Goal: Find specific page/section: Find specific page/section

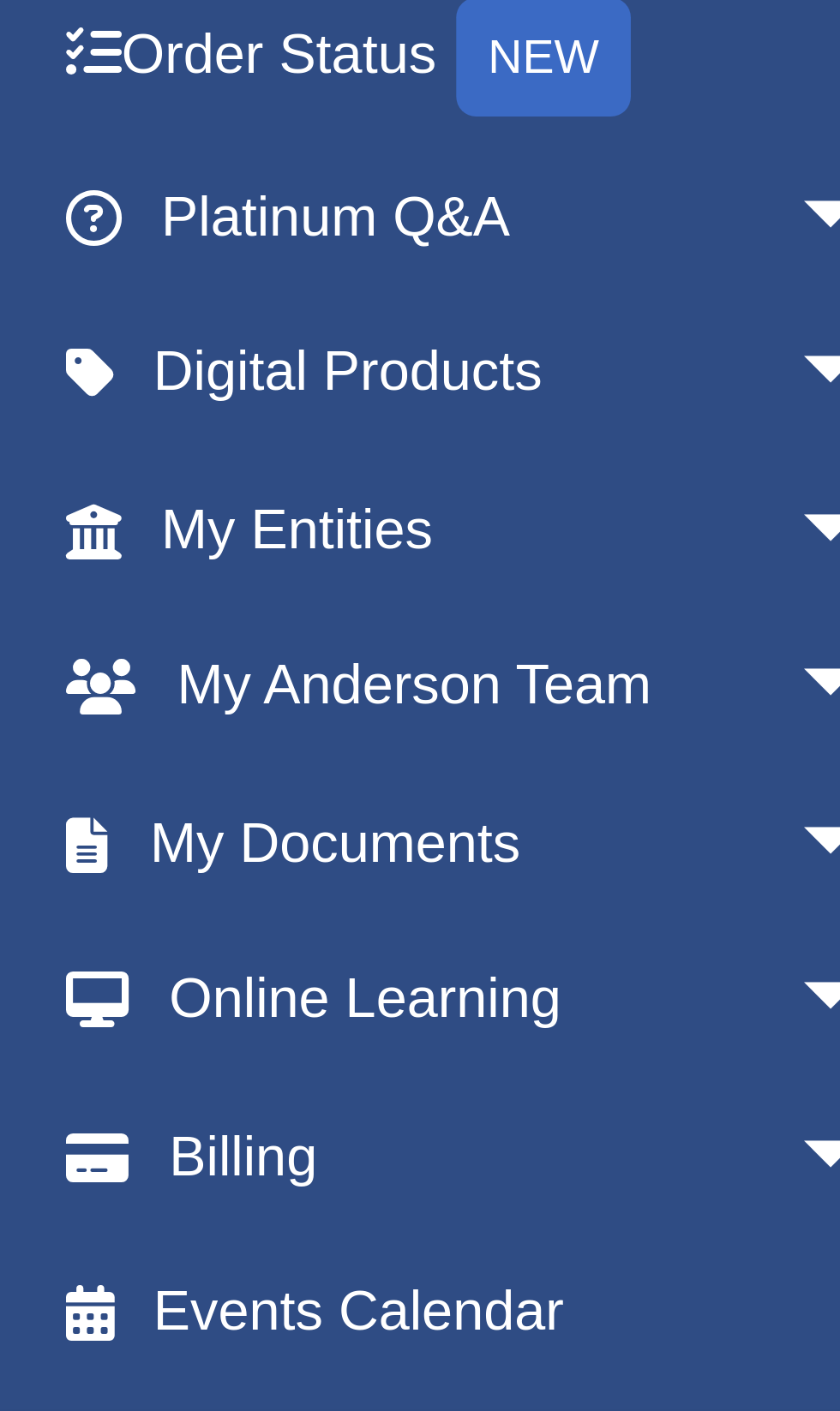
scroll to position [42, 0]
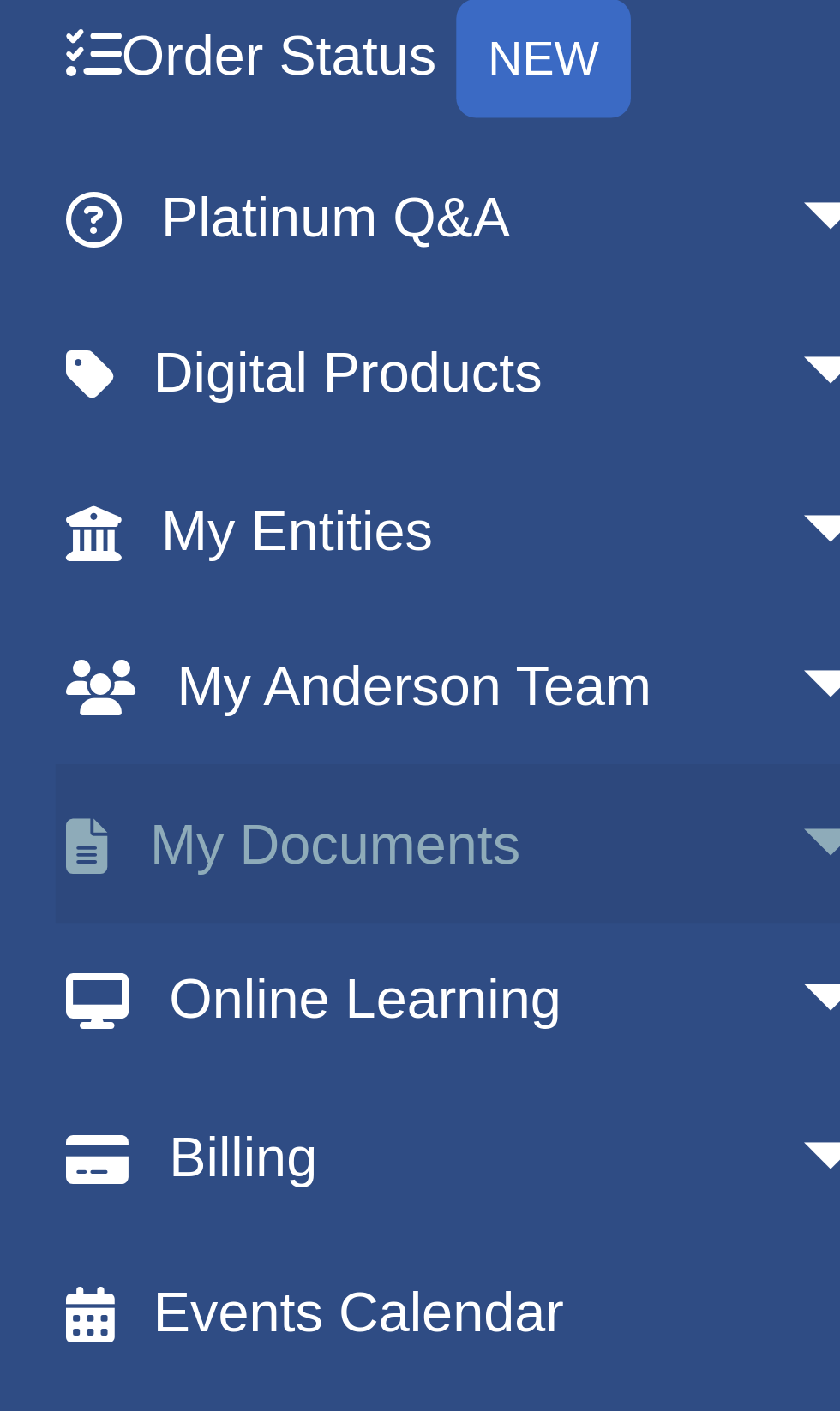
click at [171, 362] on span "arrow_drop_down" at bounding box center [188, 365] width 35 height 36
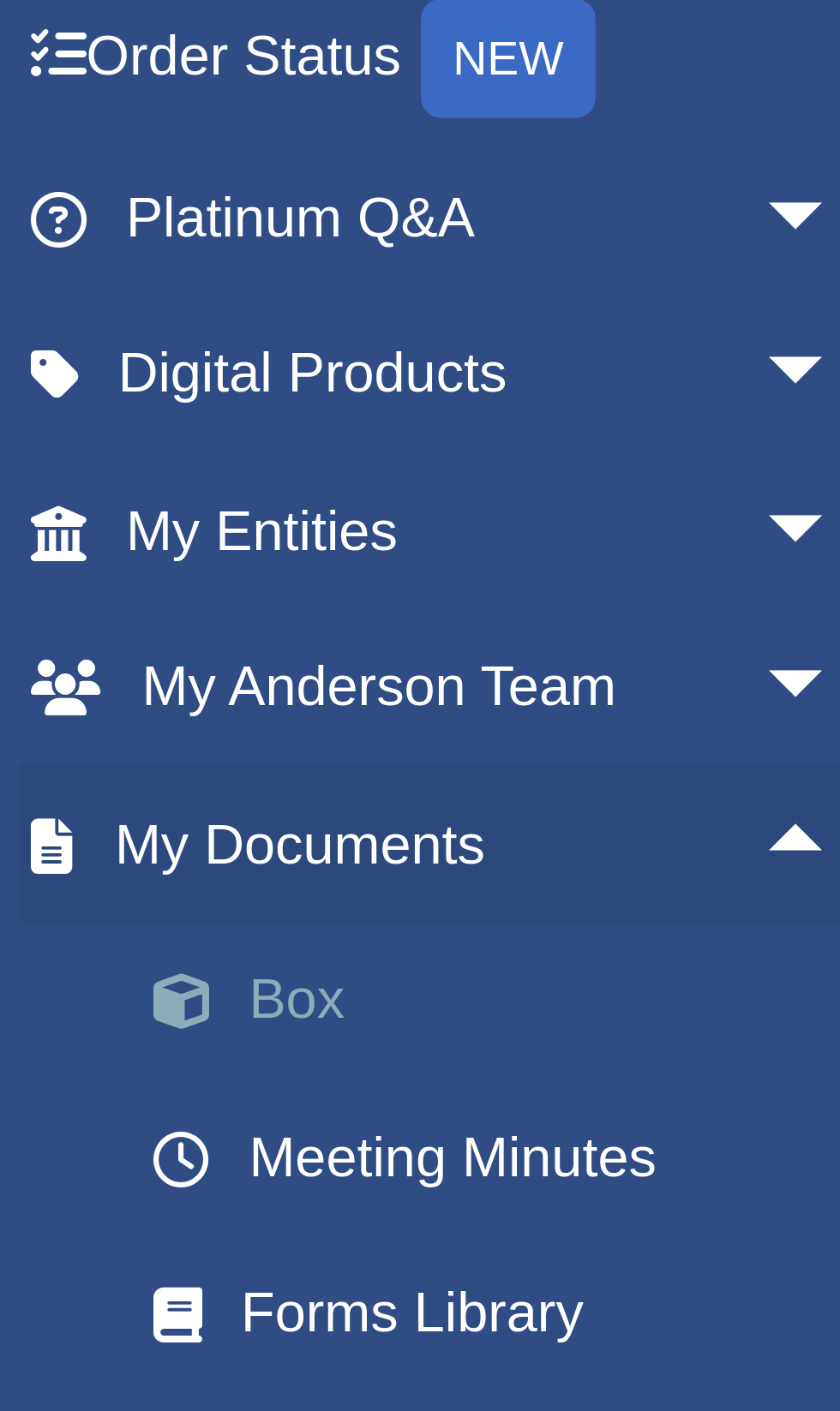
click at [68, 391] on link "Box" at bounding box center [119, 399] width 190 height 35
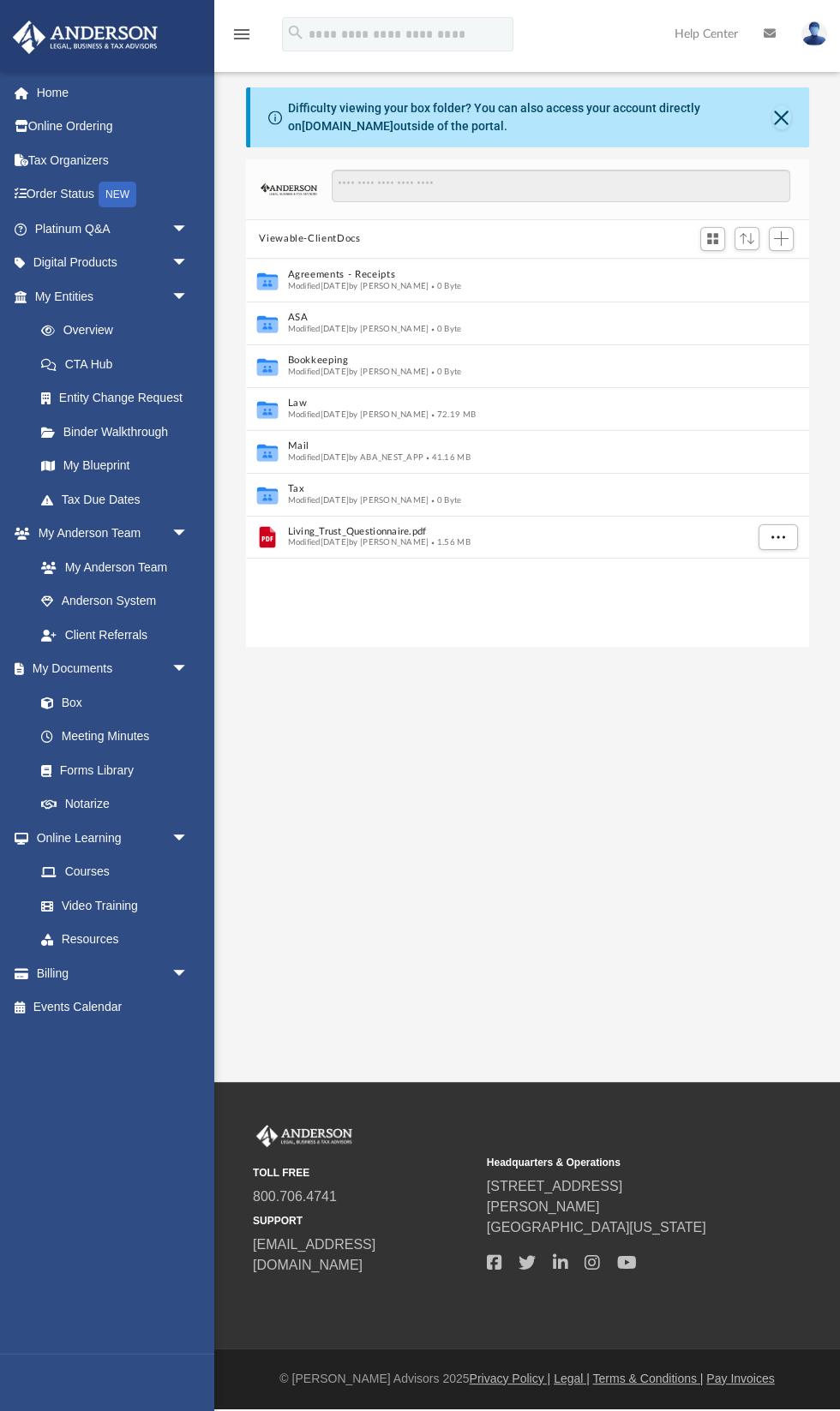
scroll to position [389, 562]
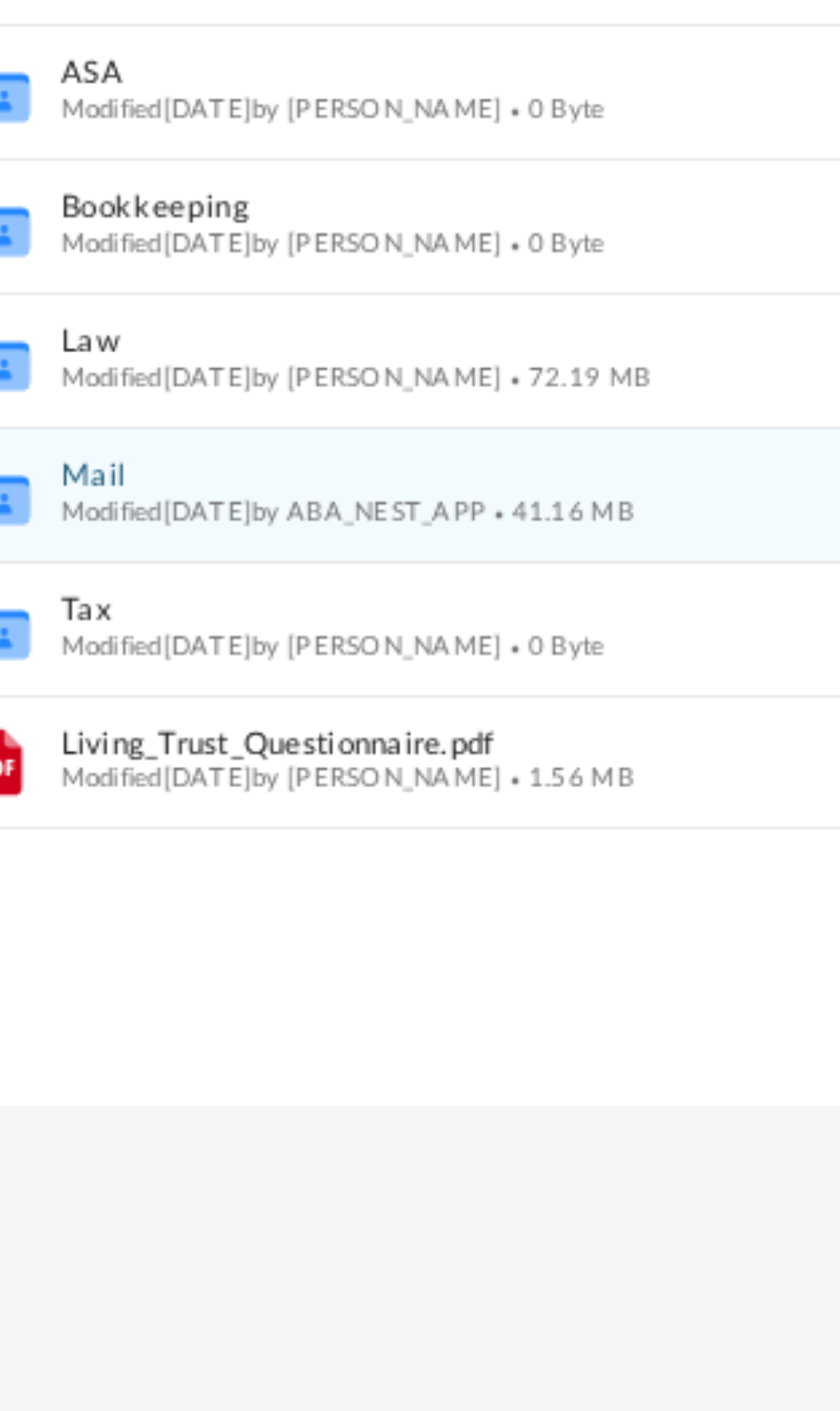
click at [321, 447] on button "Mail" at bounding box center [515, 446] width 456 height 11
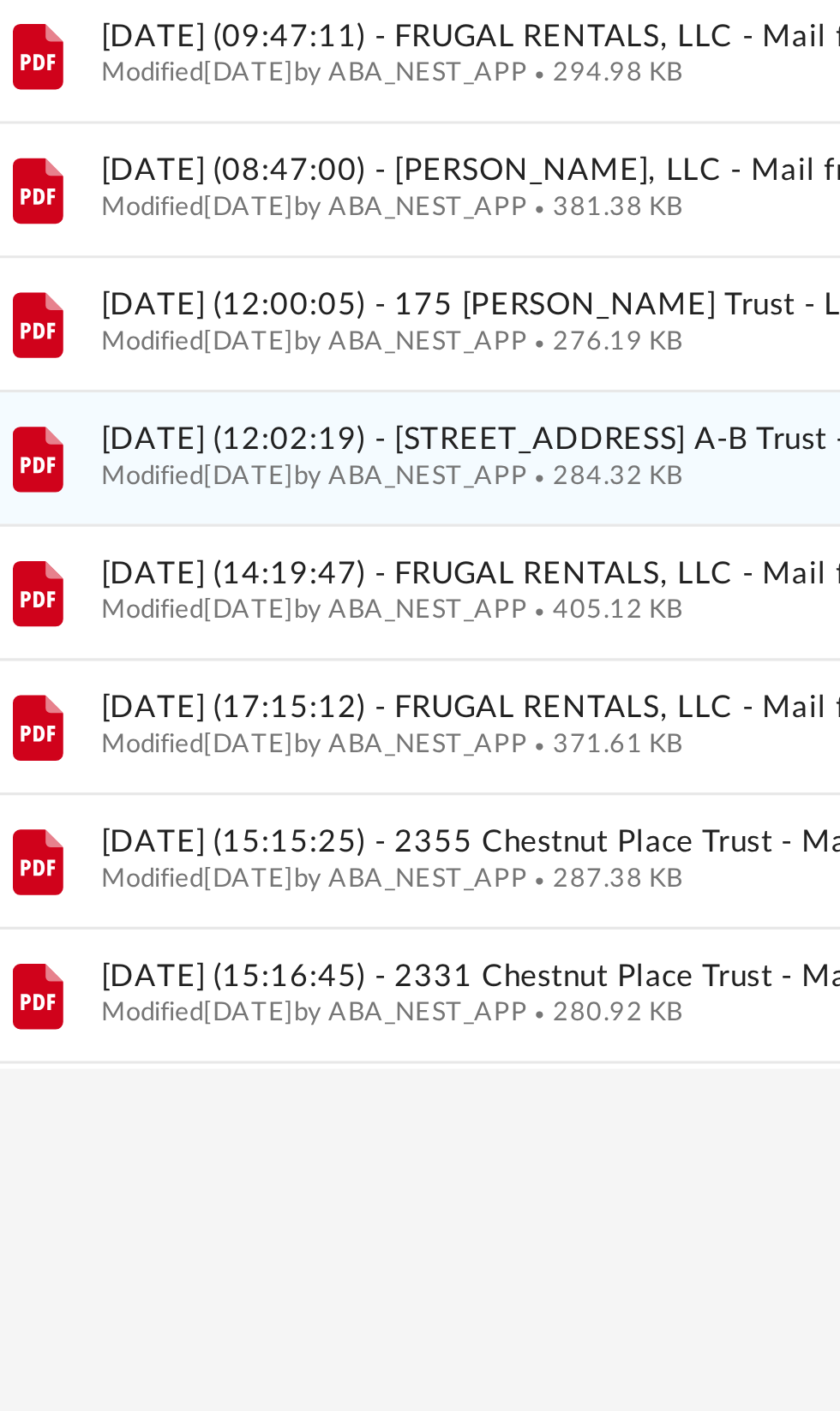
scroll to position [27, 0]
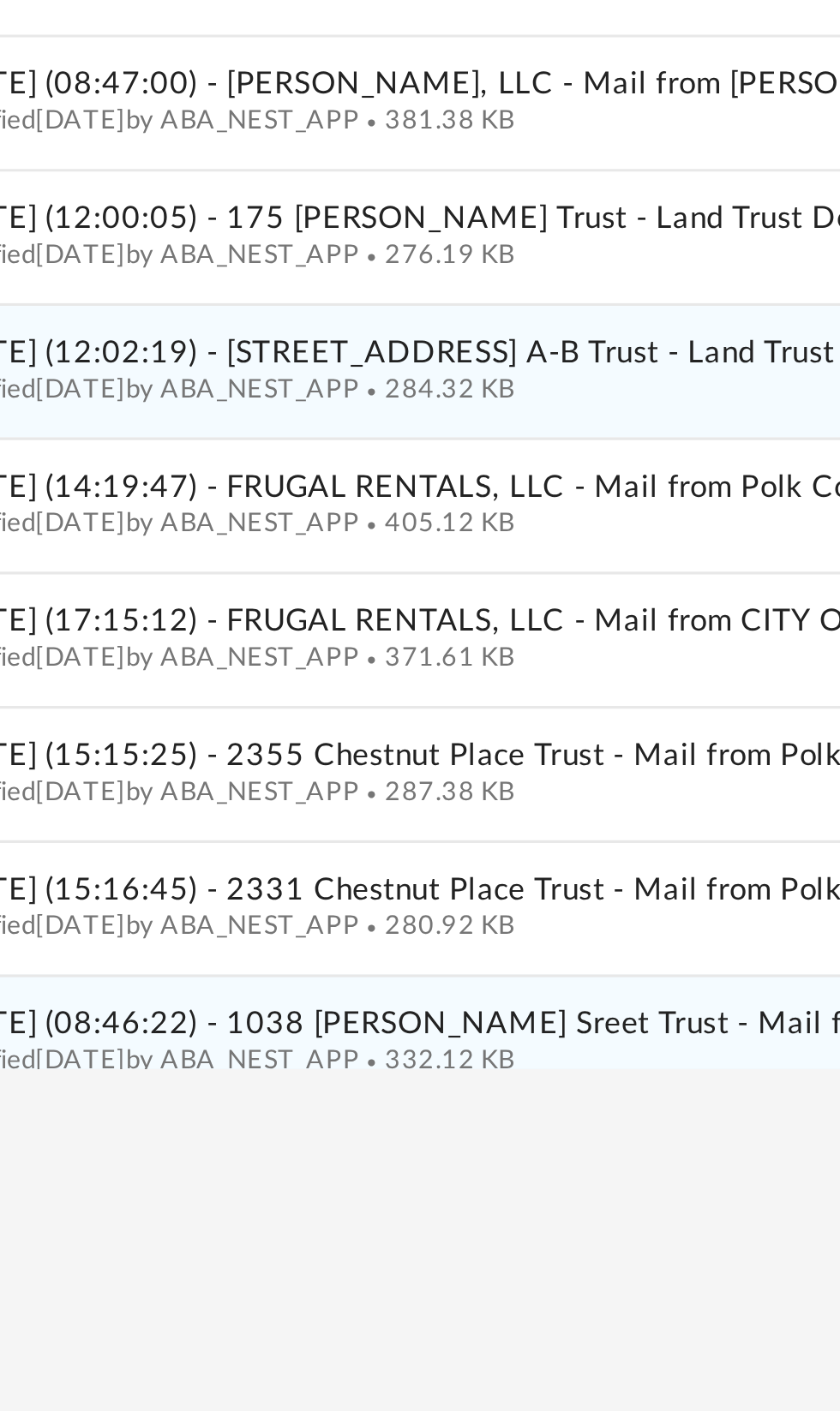
click at [413, 644] on span "Modified [DATE] by ABA_NEST_APP" at bounding box center [355, 643] width 137 height 8
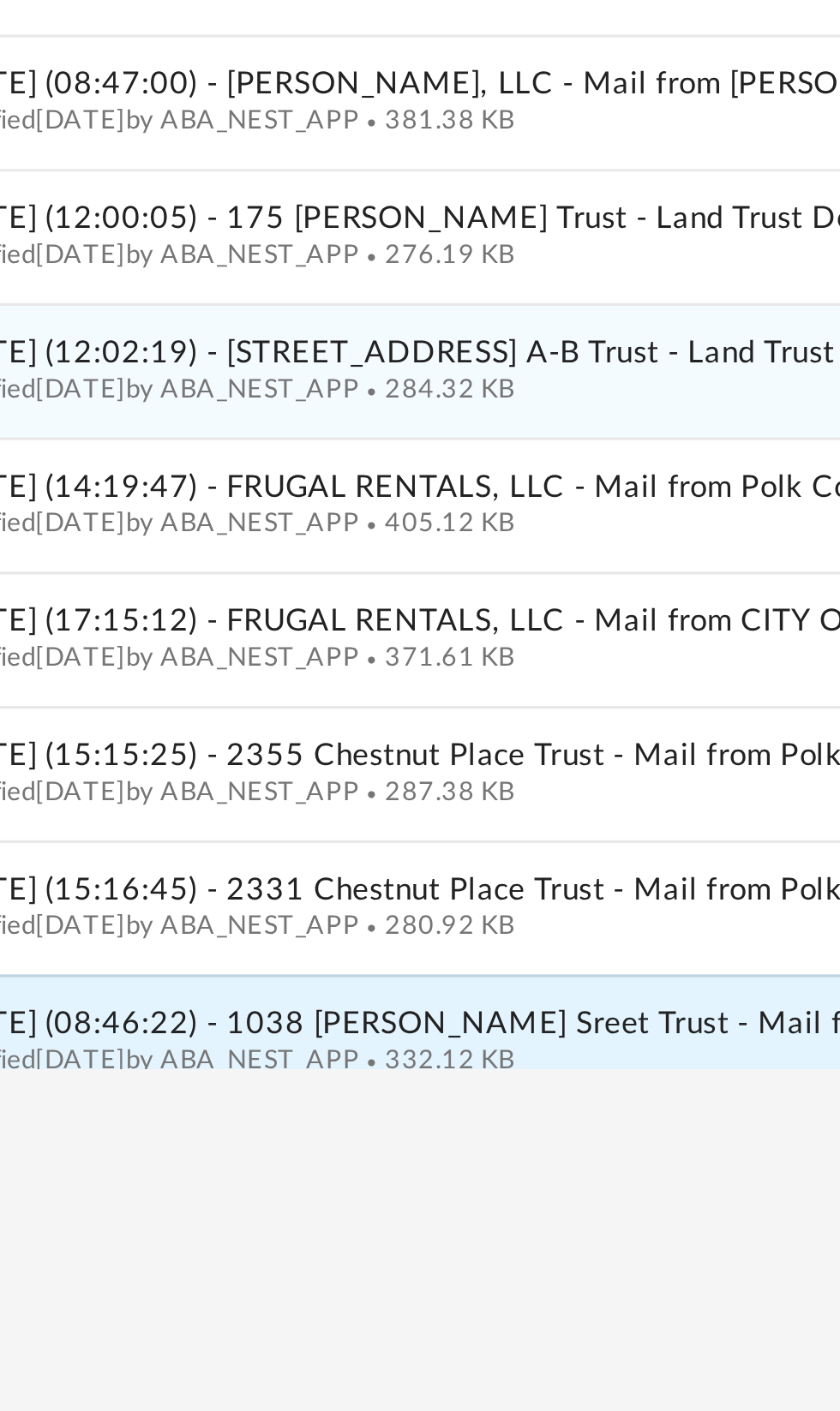
scroll to position [38, 0]
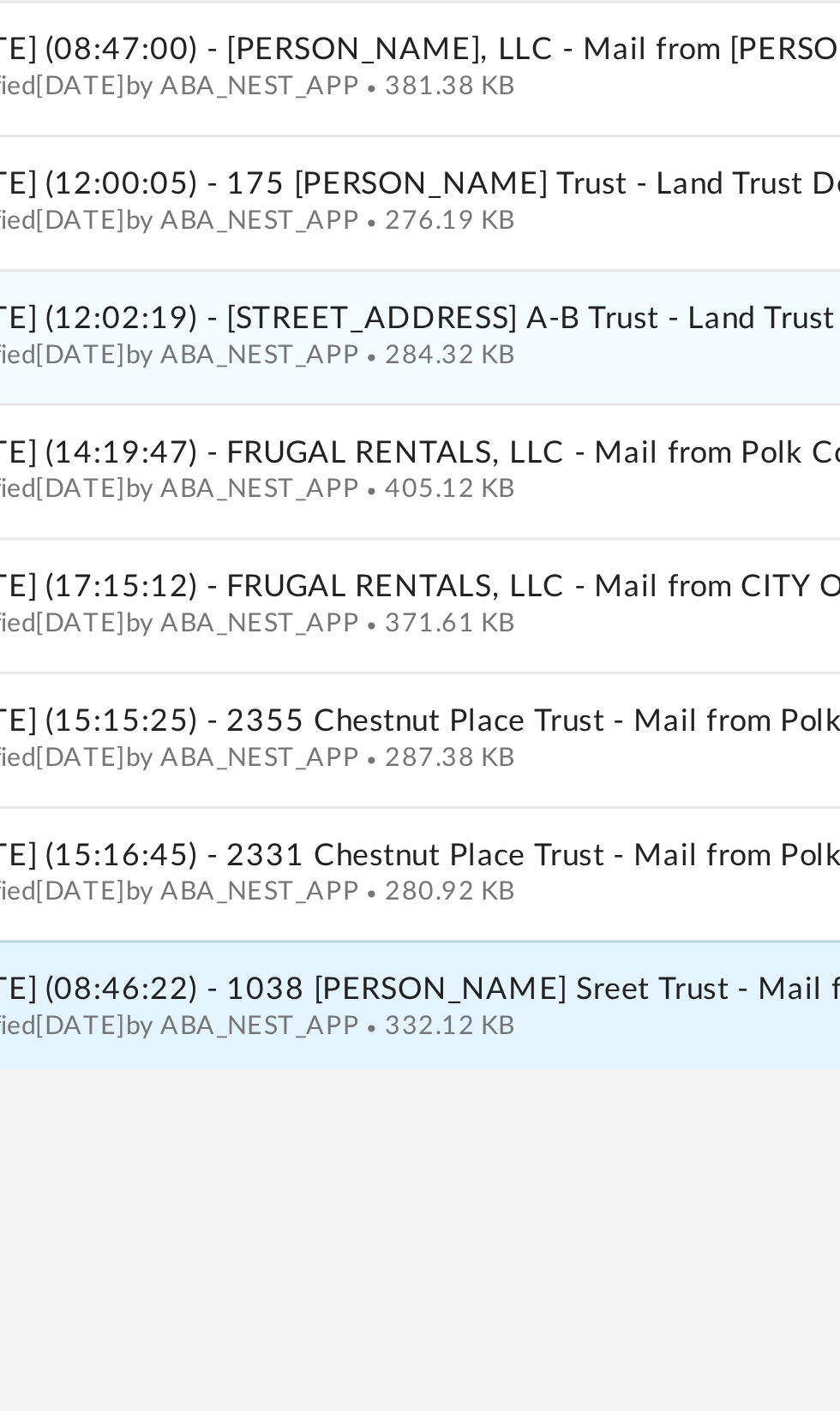
click at [387, 634] on span "Modified [DATE] by ABA_NEST_APP" at bounding box center [355, 632] width 137 height 8
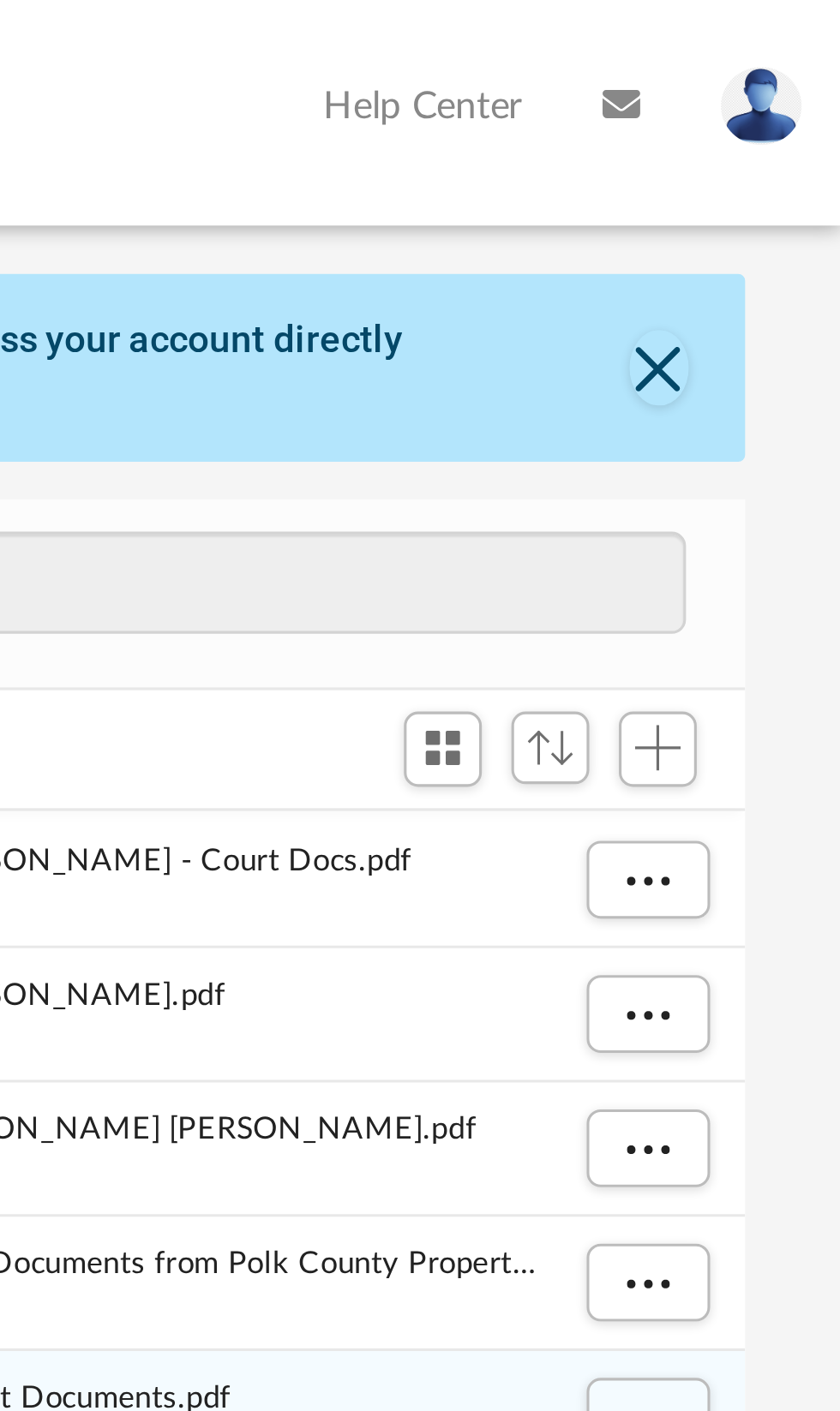
scroll to position [0, 0]
click at [785, 118] on button "Close" at bounding box center [780, 118] width 18 height 24
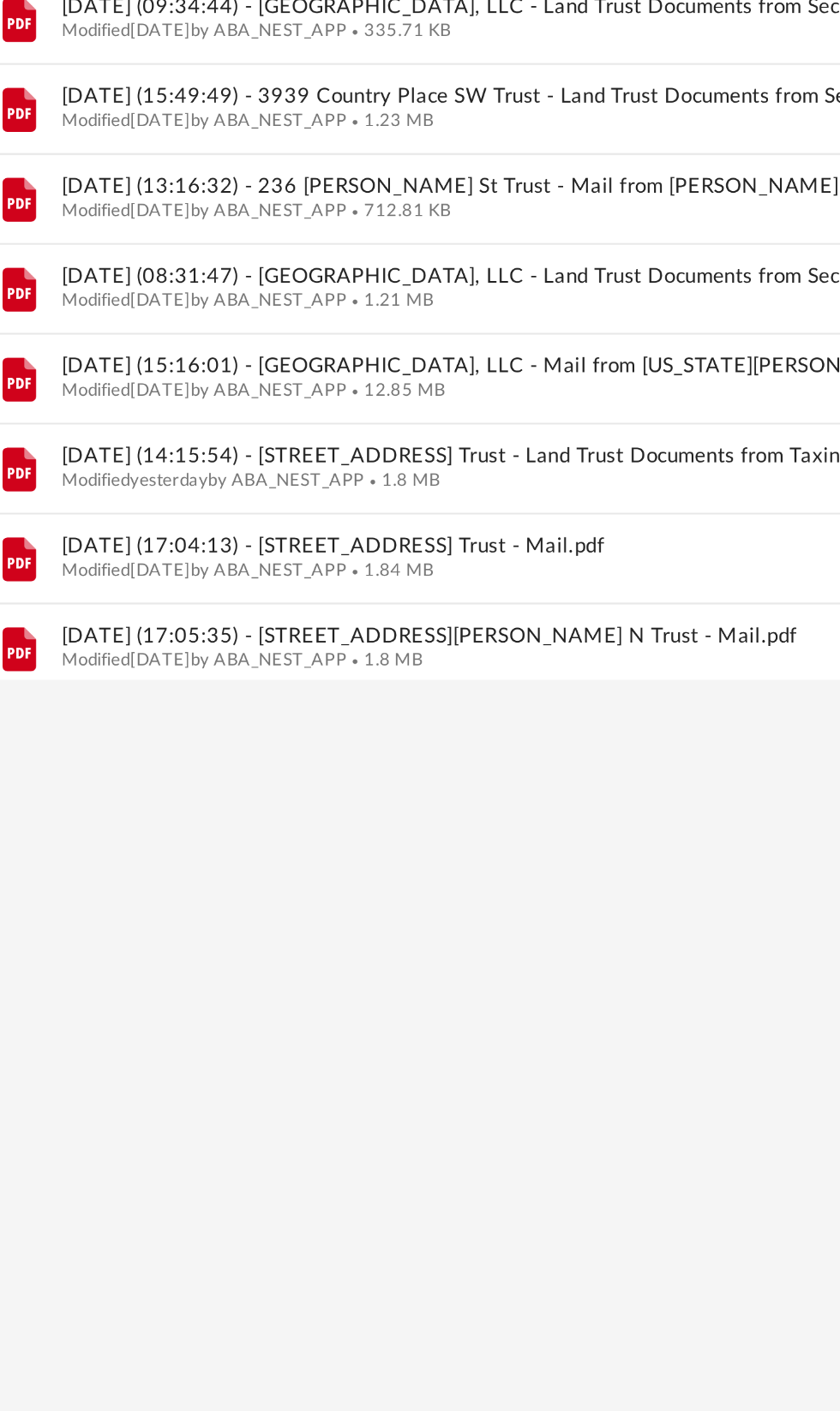
scroll to position [915, 0]
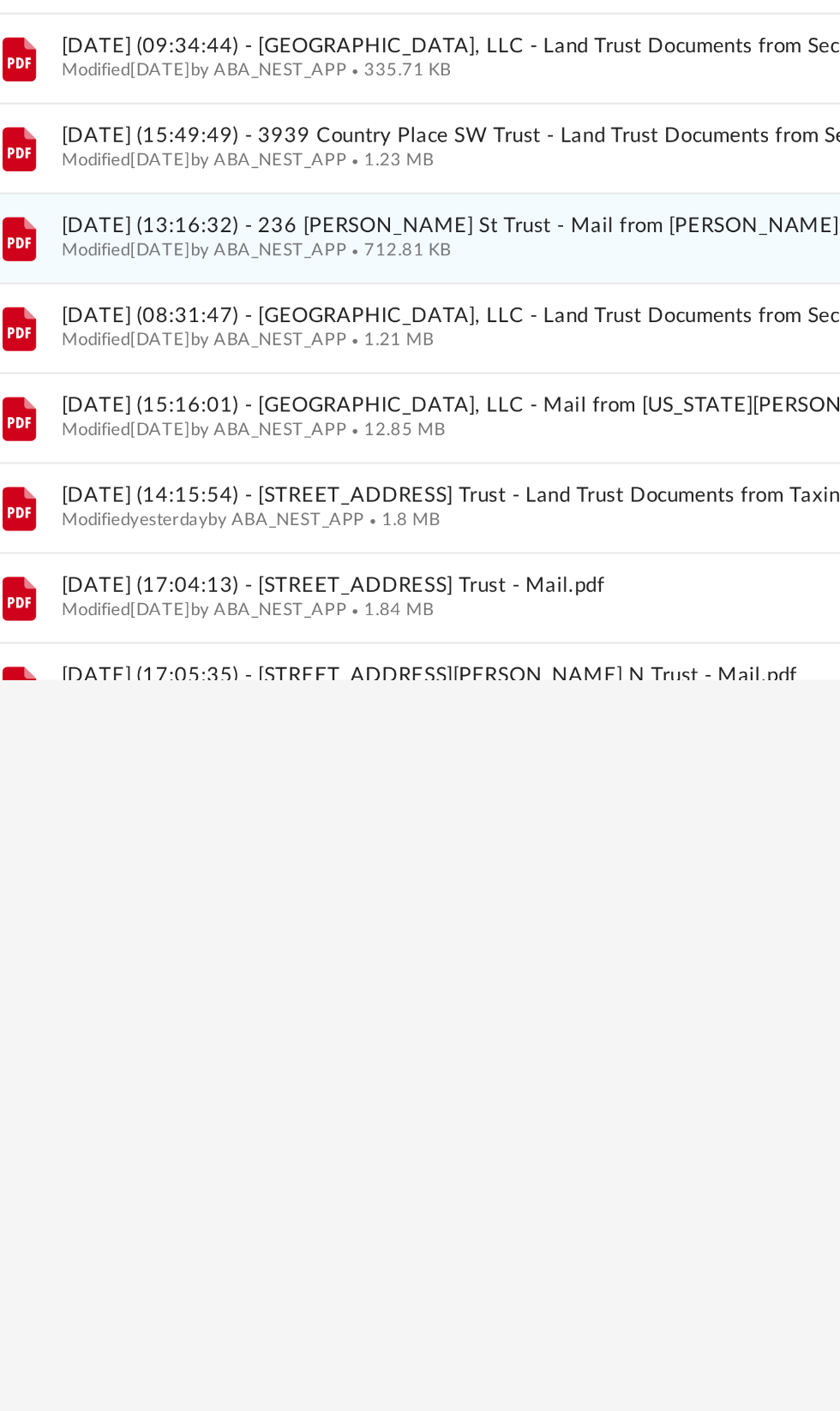
click at [423, 365] on span "Modified [DATE] by ABA_NEST_APP" at bounding box center [355, 369] width 137 height 8
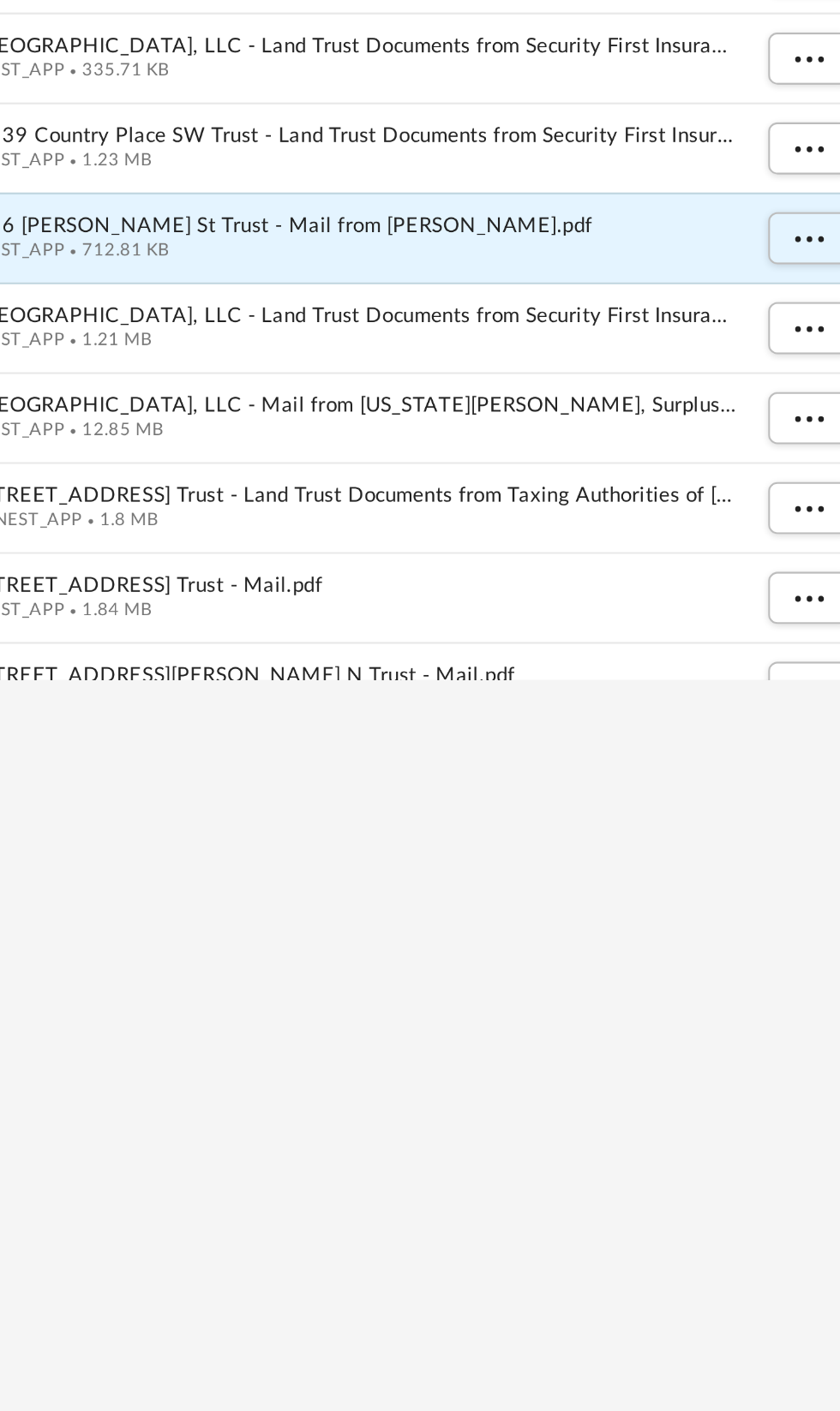
click at [538, 359] on span "[DATE] (13:16:32) - 236 [PERSON_NAME] St Trust - Mail from [PERSON_NAME].pdf" at bounding box center [515, 358] width 456 height 11
click at [777, 359] on span "More options" at bounding box center [776, 364] width 14 height 9
click at [748, 393] on li "Preview" at bounding box center [761, 398] width 50 height 18
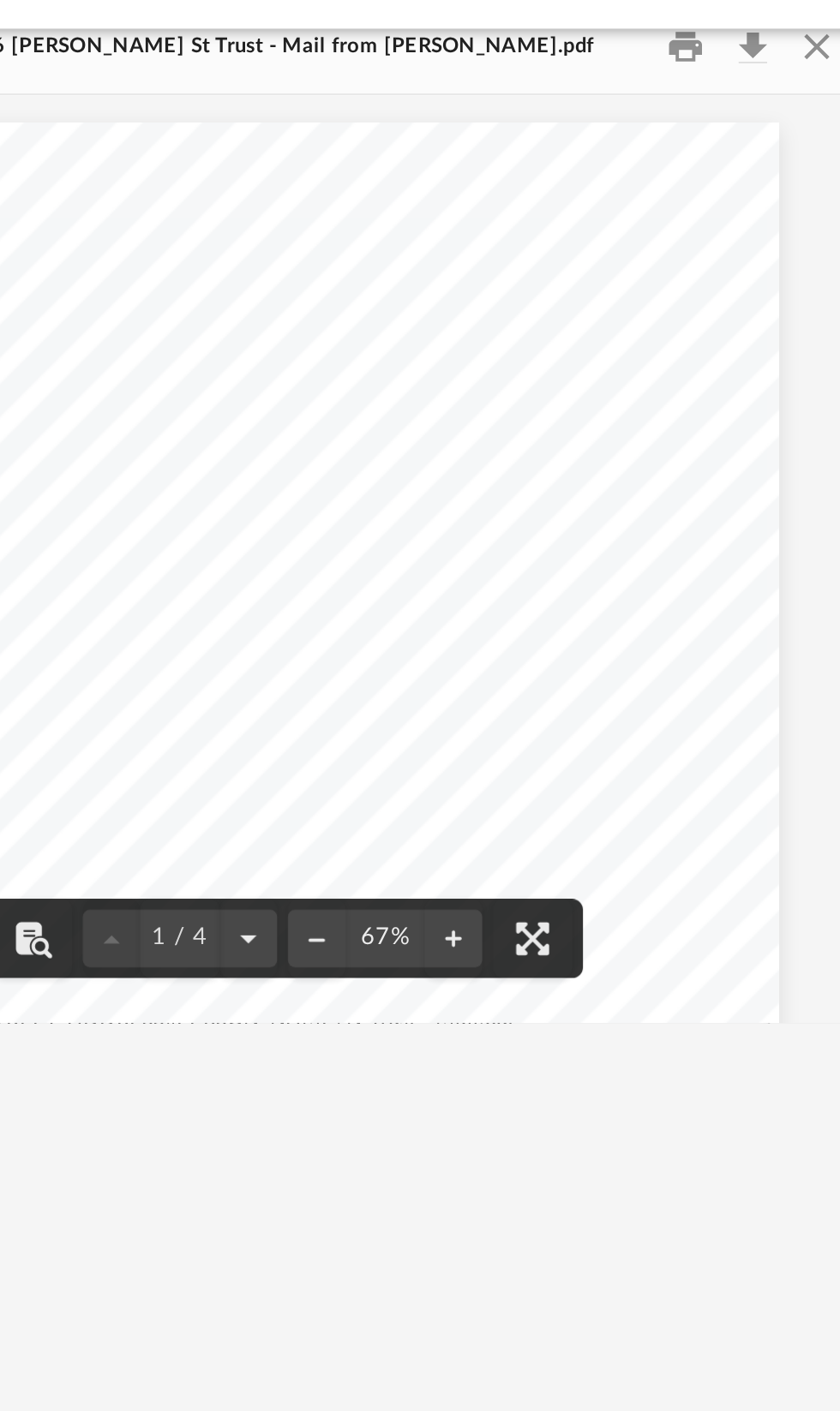
scroll to position [22, 0]
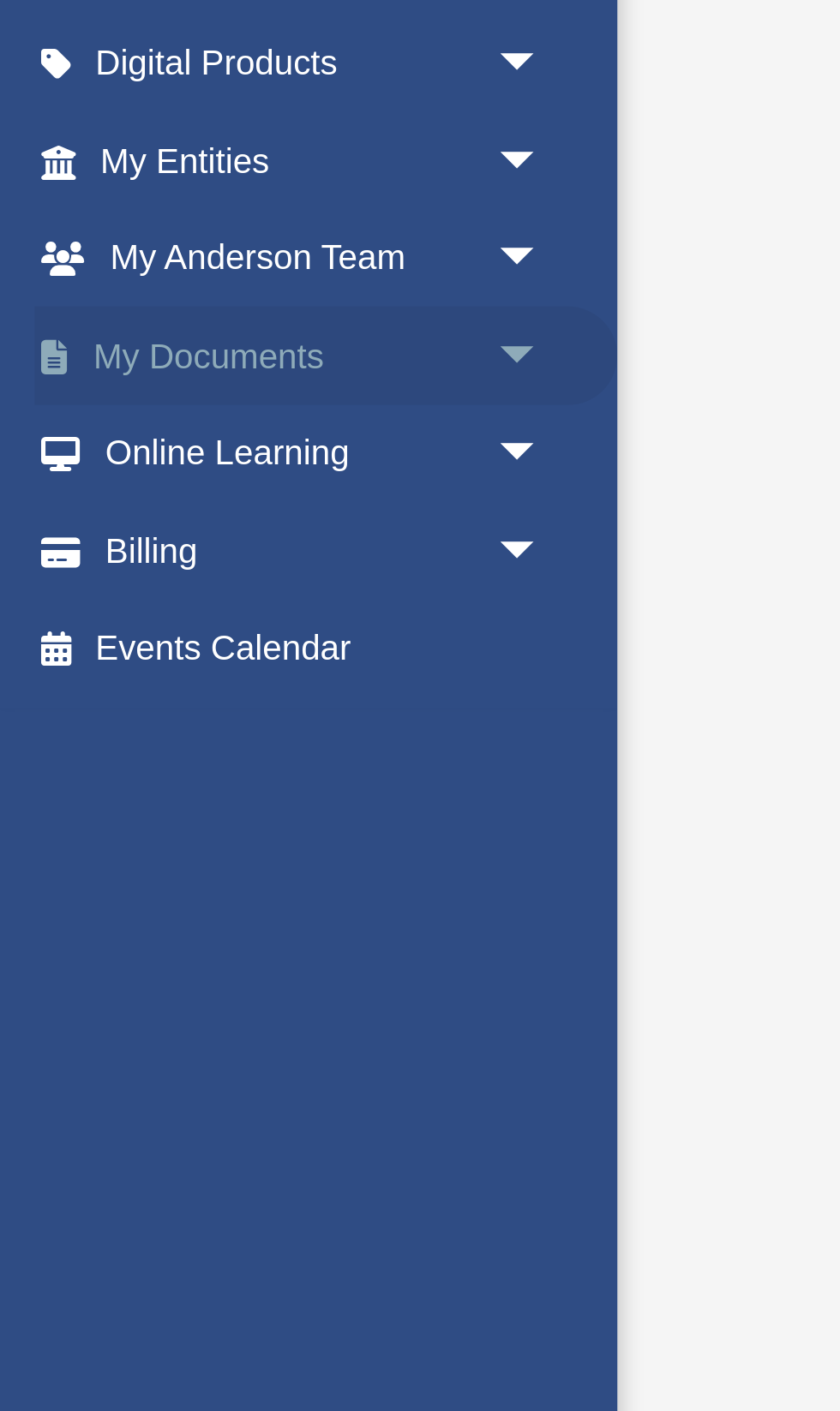
click at [184, 360] on span "arrow_drop_down" at bounding box center [188, 365] width 35 height 36
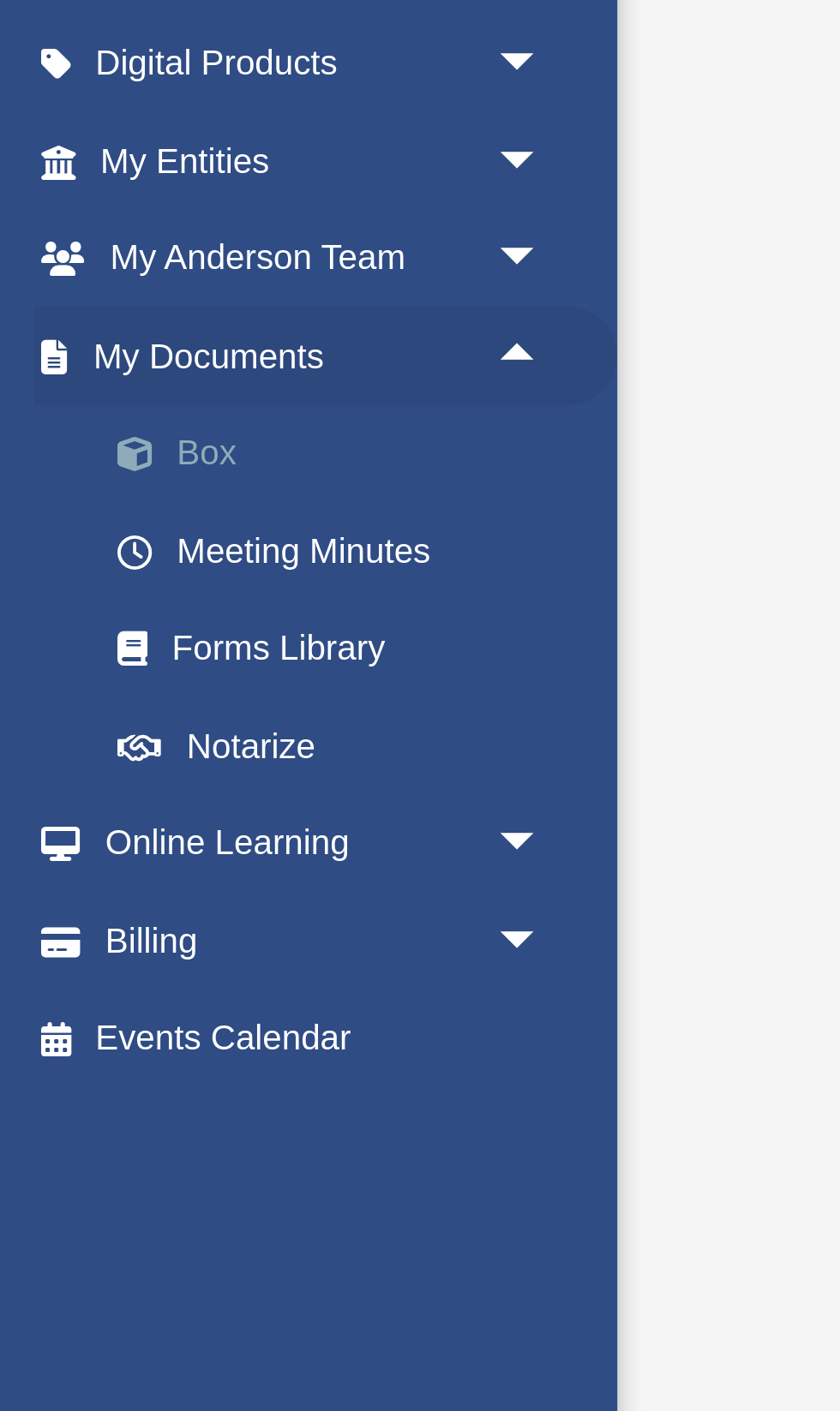
click at [70, 400] on link "Box" at bounding box center [119, 399] width 190 height 35
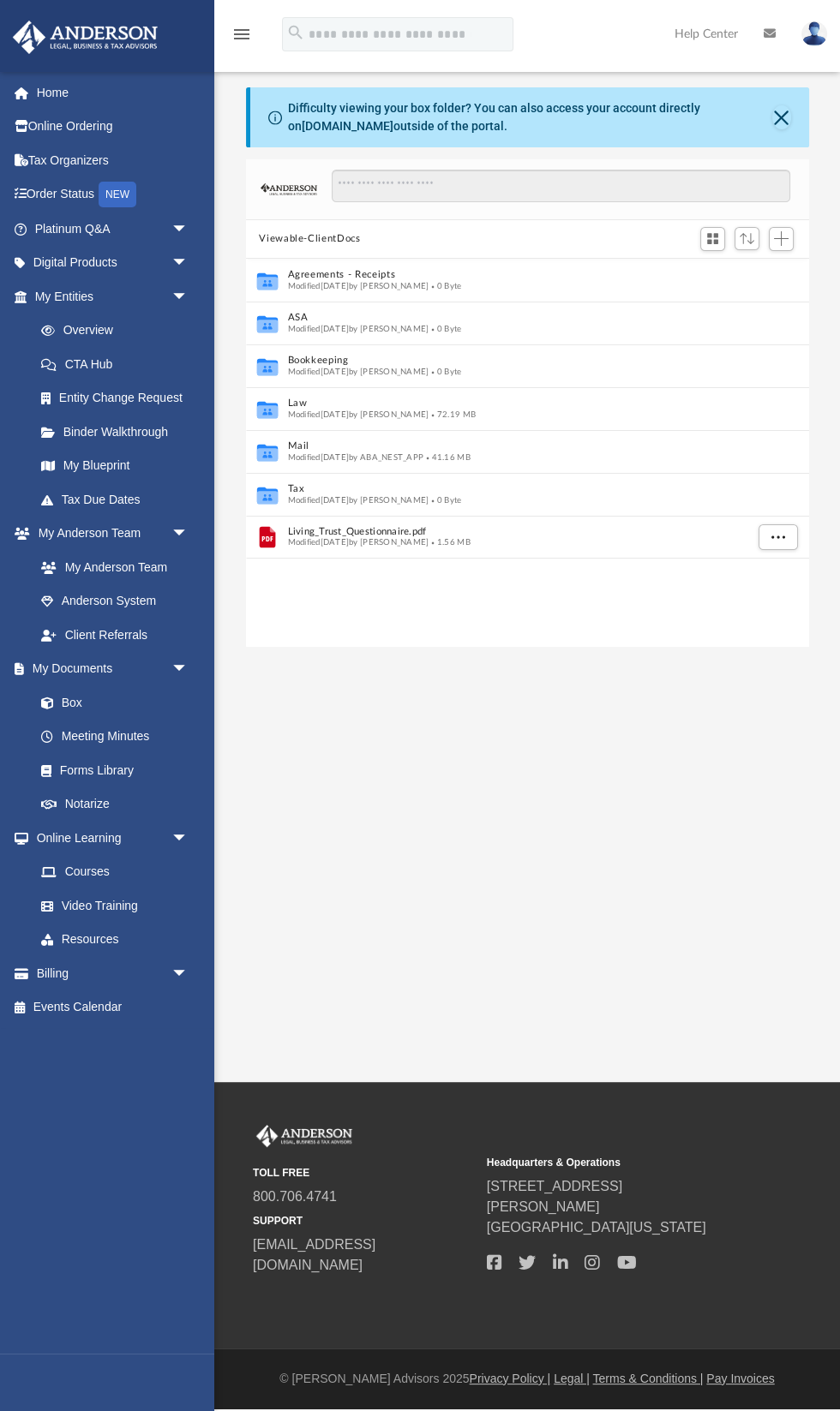
scroll to position [389, 562]
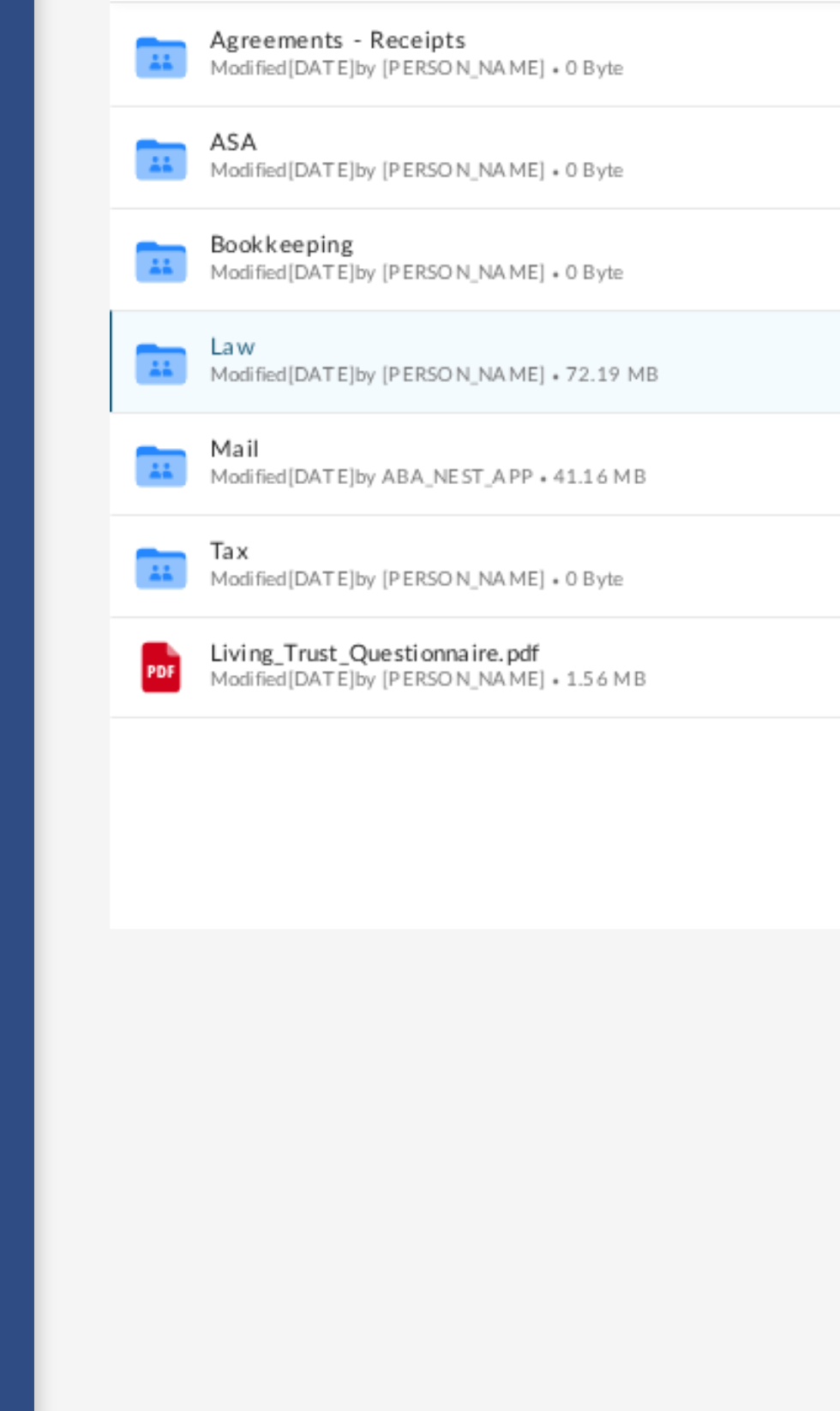
click at [322, 407] on button "Law" at bounding box center [515, 403] width 456 height 11
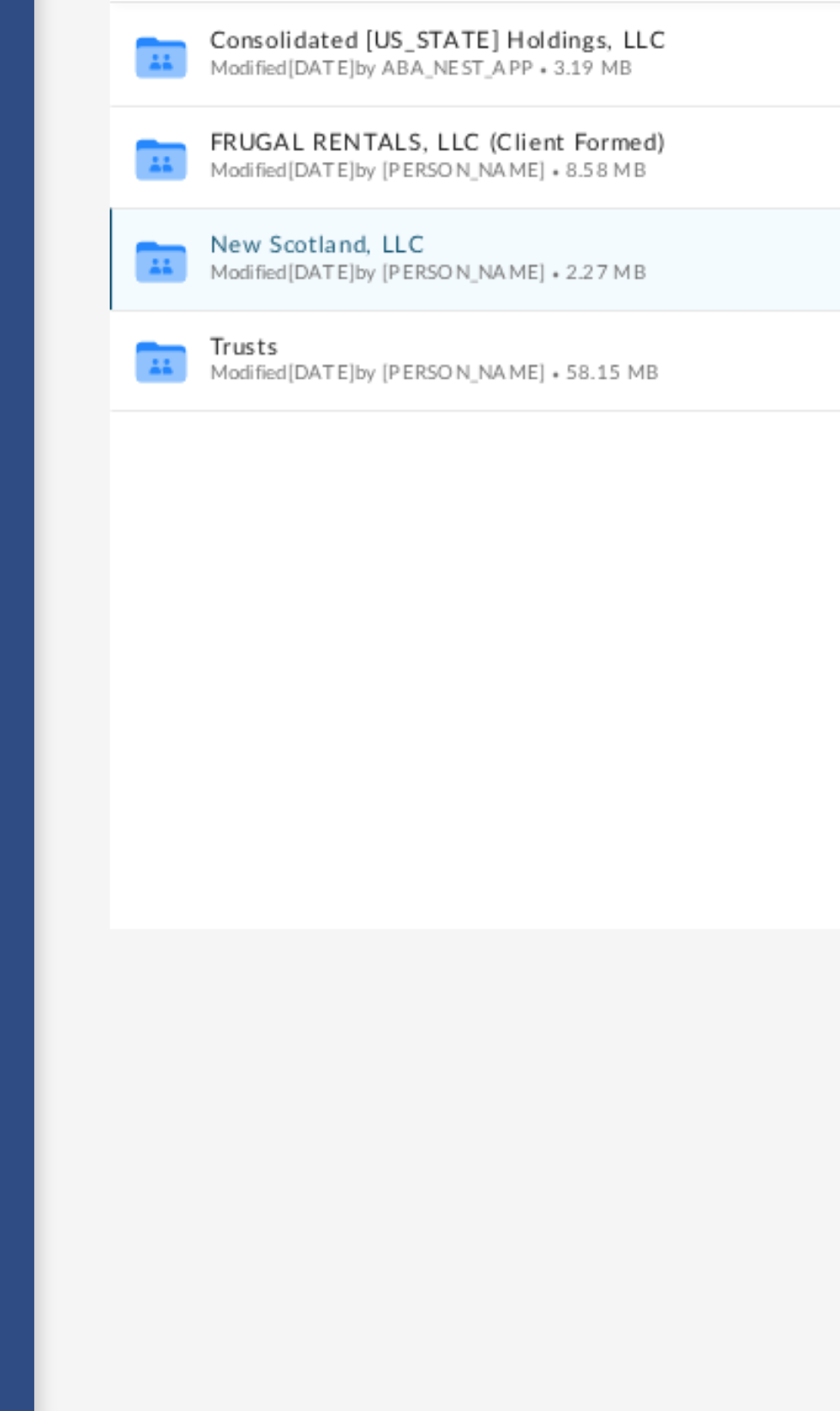
click at [326, 358] on button "New Scotland, LLC" at bounding box center [515, 360] width 456 height 11
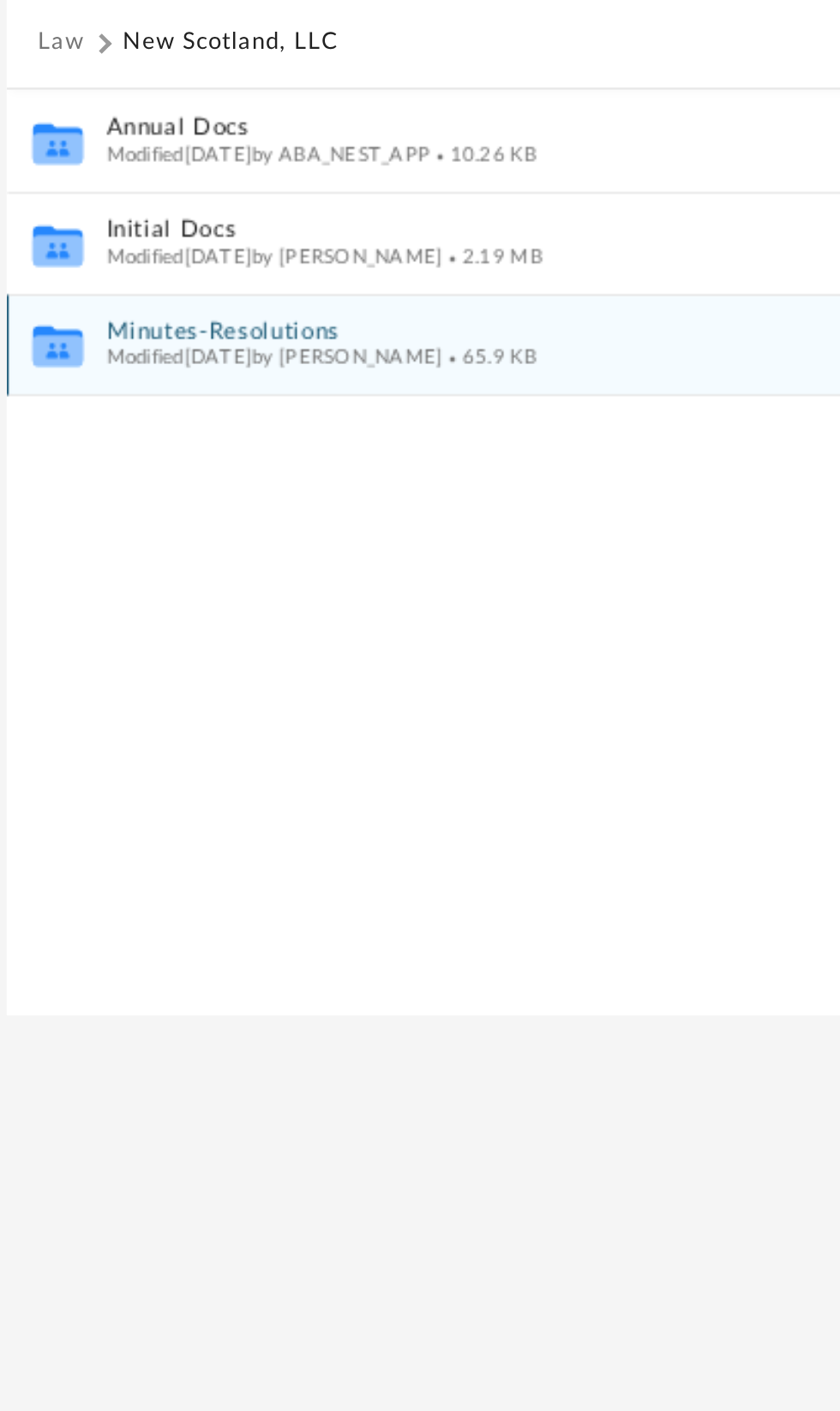
click at [341, 371] on span "Modified [DATE] by [PERSON_NAME]" at bounding box center [357, 371] width 141 height 8
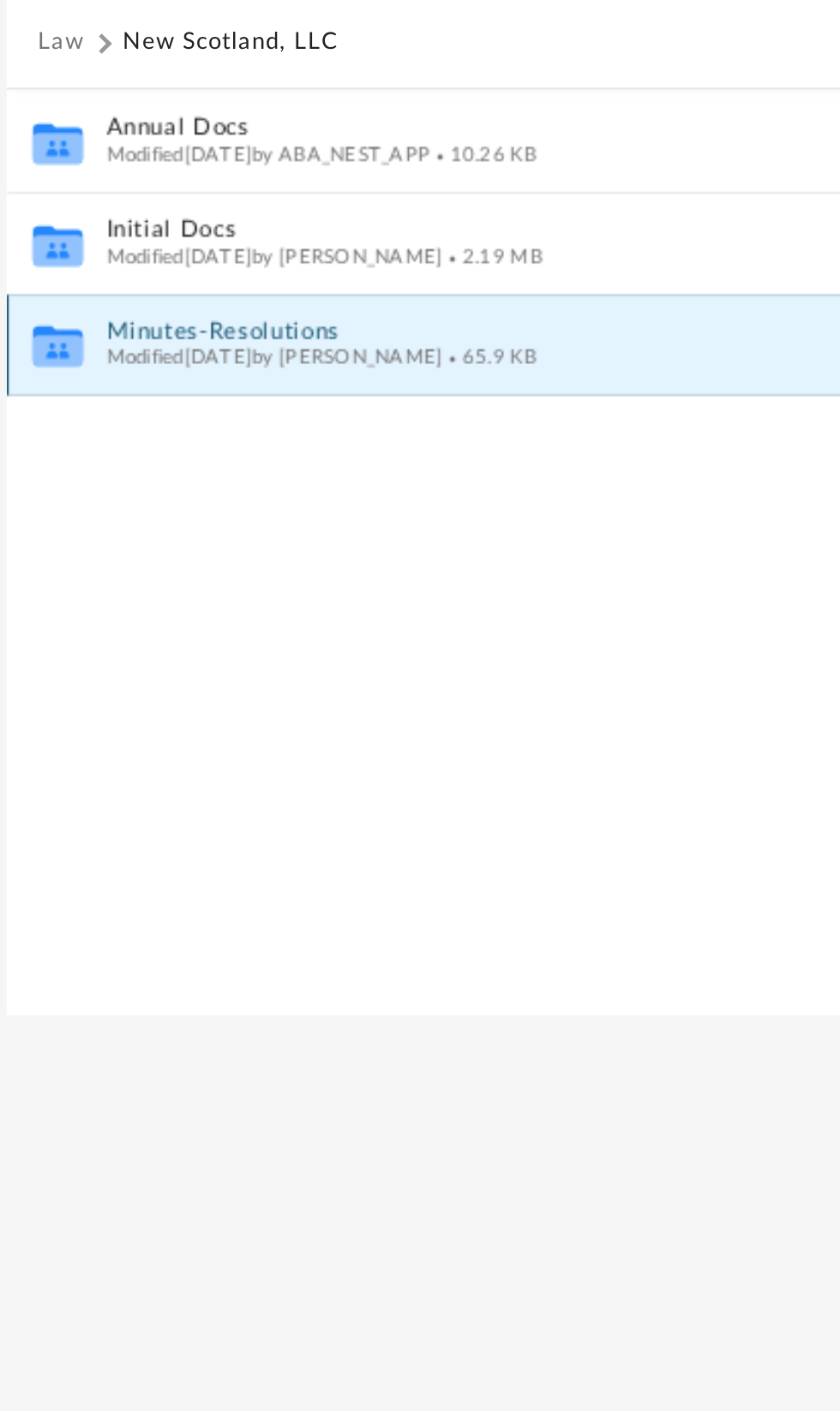
click at [504, 362] on button "Minutes-Resolutions" at bounding box center [515, 360] width 456 height 11
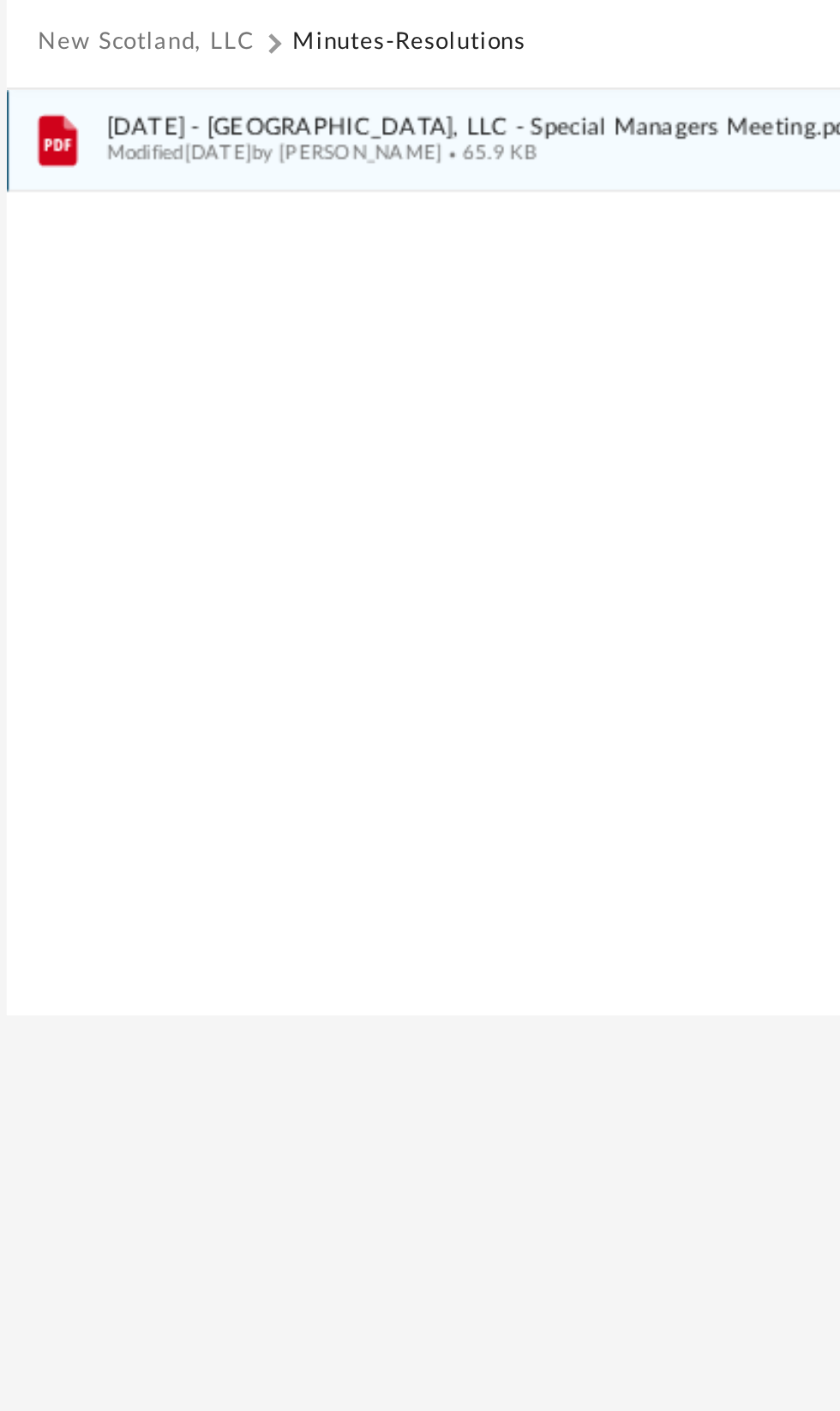
click at [525, 274] on span "2025.08.13 - New Scotland, LLC - Special Managers Meeting.pdf" at bounding box center [515, 275] width 456 height 11
